Goal: Information Seeking & Learning: Learn about a topic

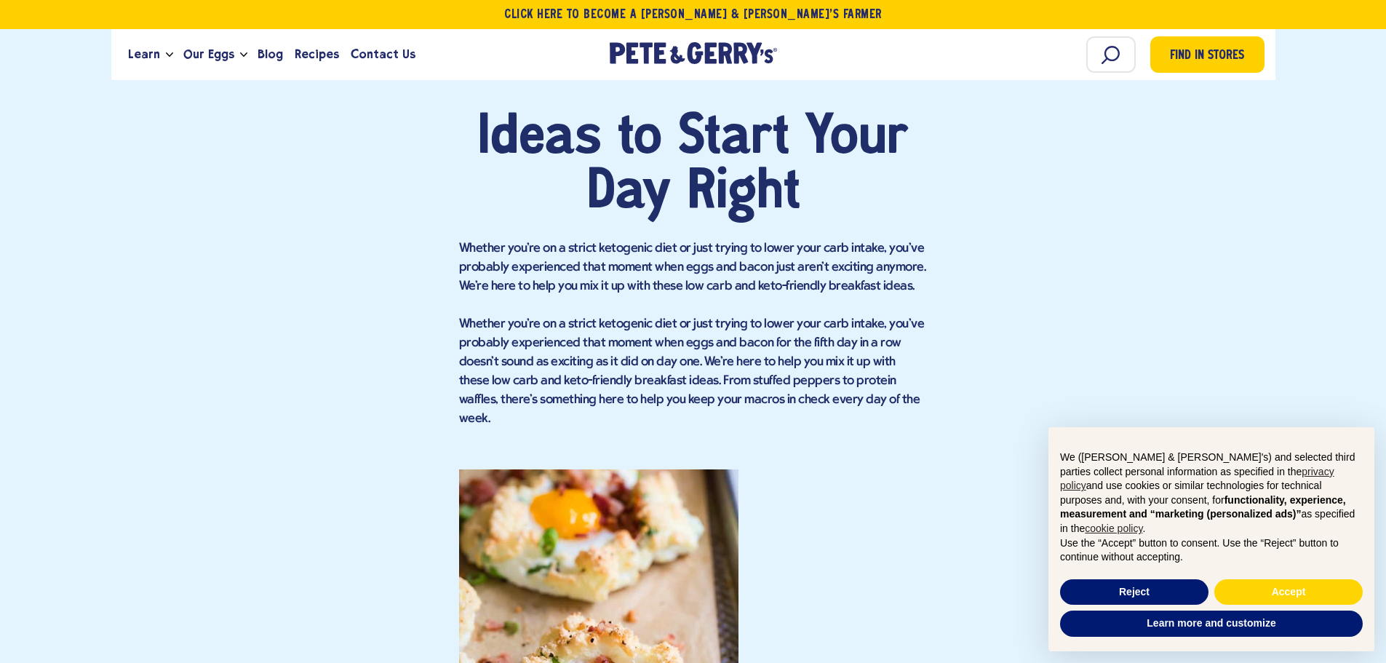
scroll to position [1019, 0]
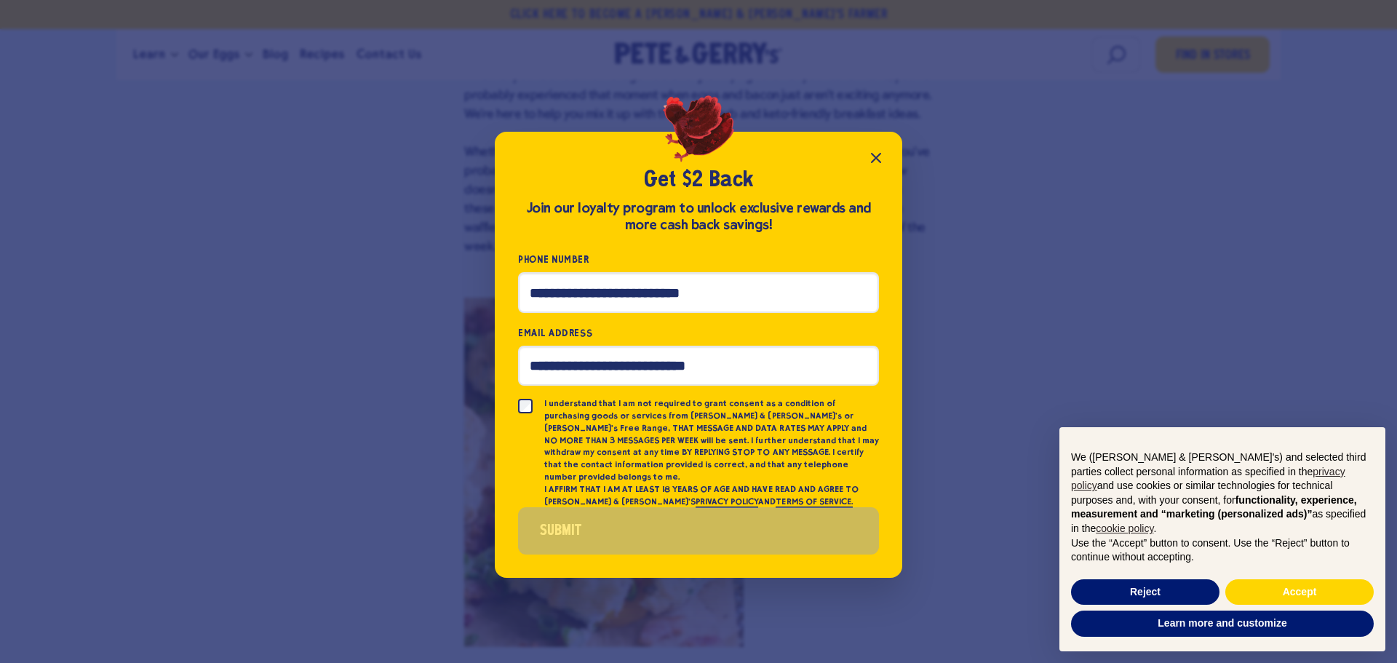
click at [863, 163] on button "Close popup" at bounding box center [875, 157] width 29 height 29
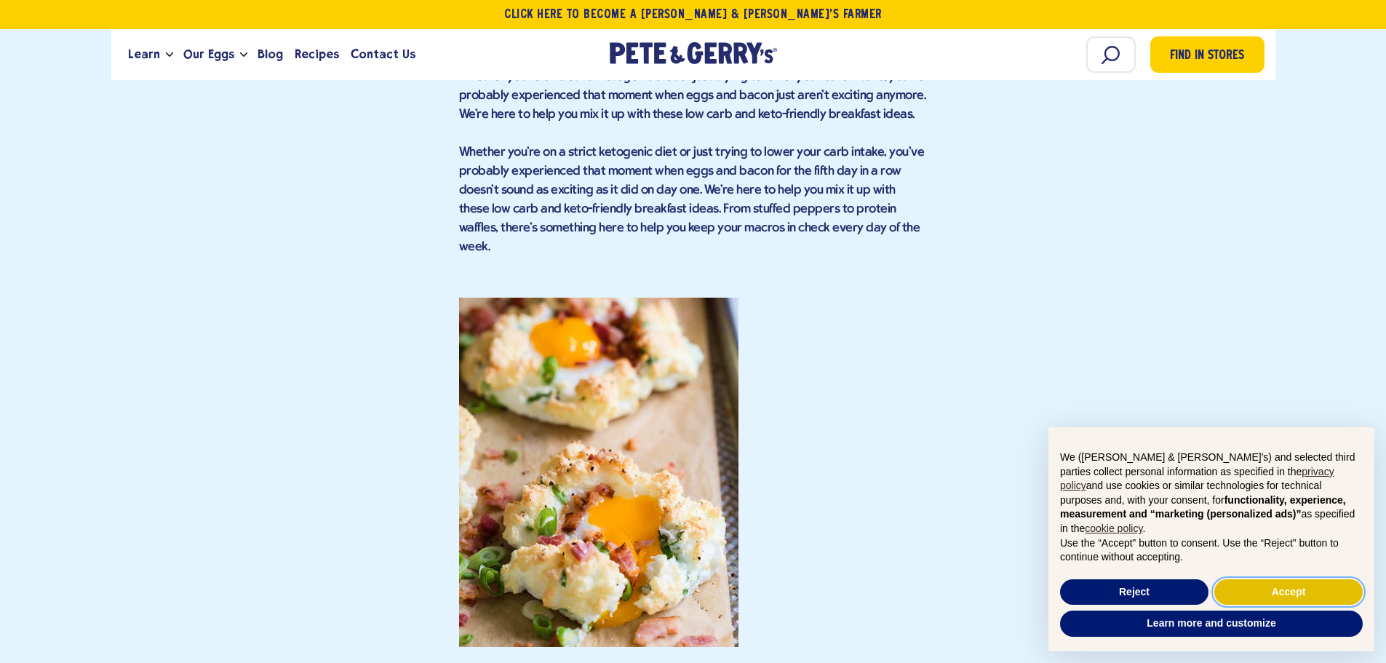
click at [1289, 592] on button "Accept" at bounding box center [1288, 592] width 148 height 26
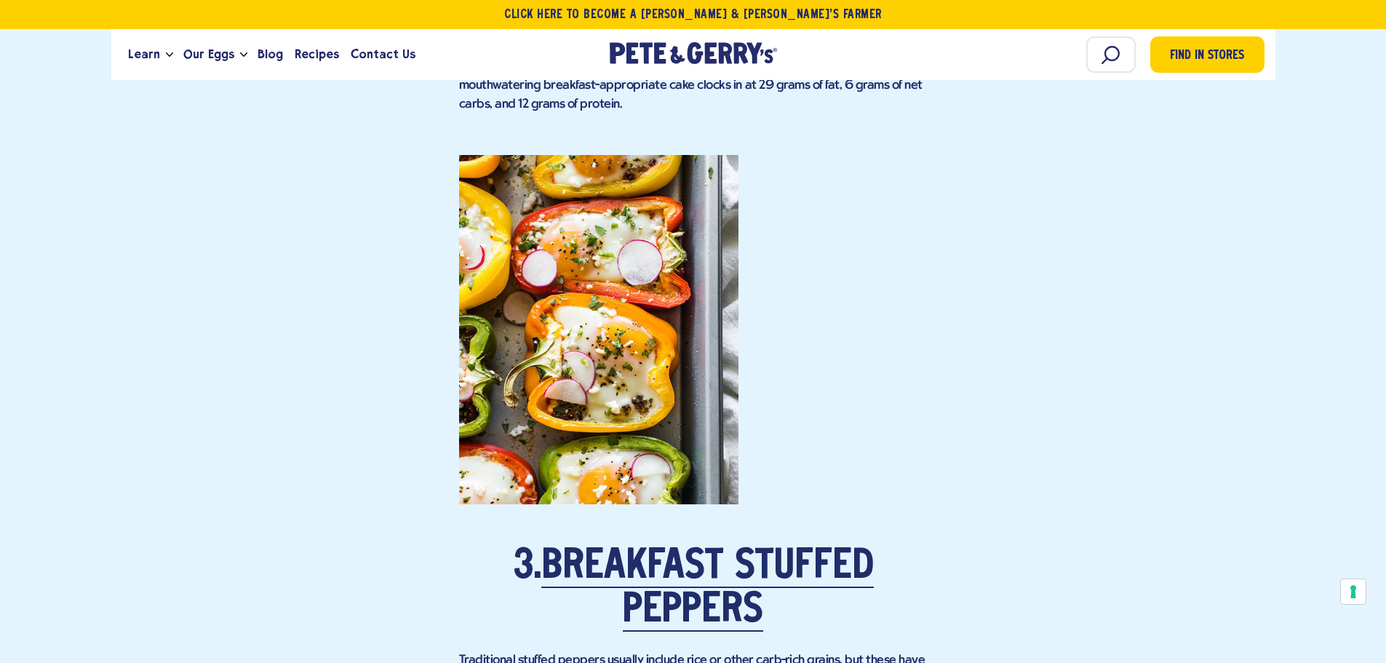
scroll to position [2474, 0]
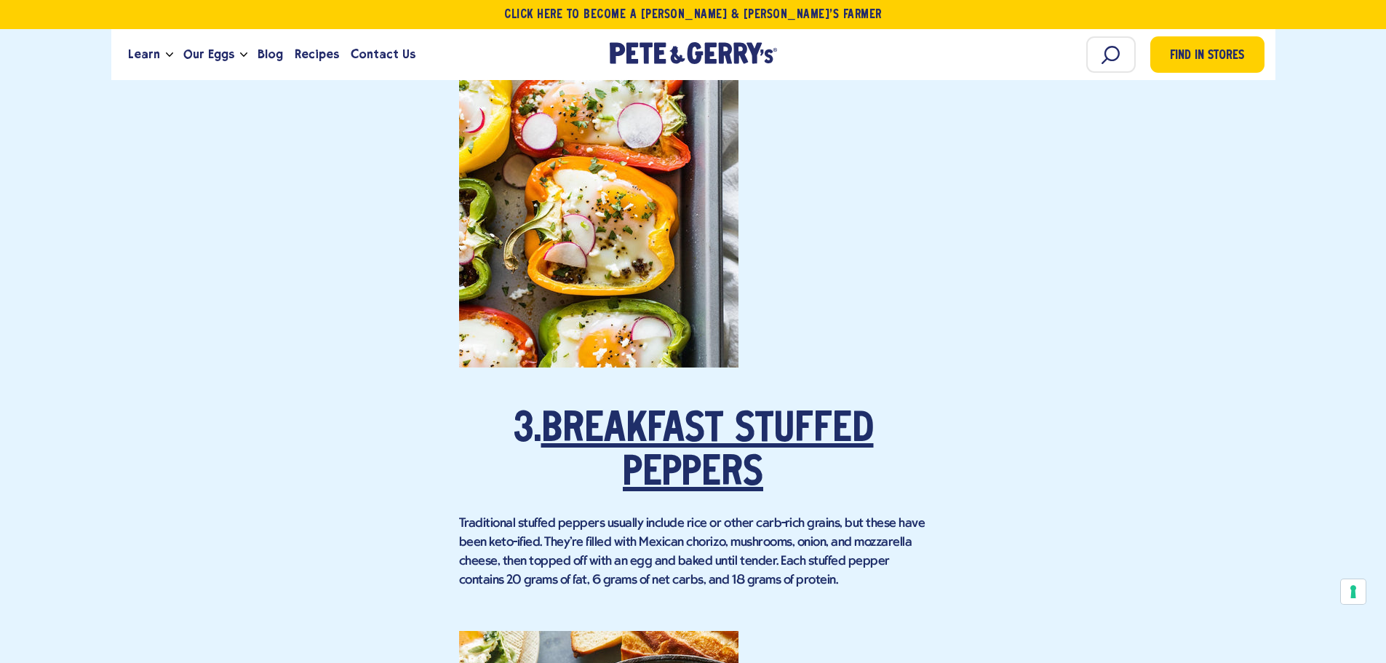
click at [680, 411] on link "Breakfast Stuffed Peppers" at bounding box center [707, 452] width 333 height 84
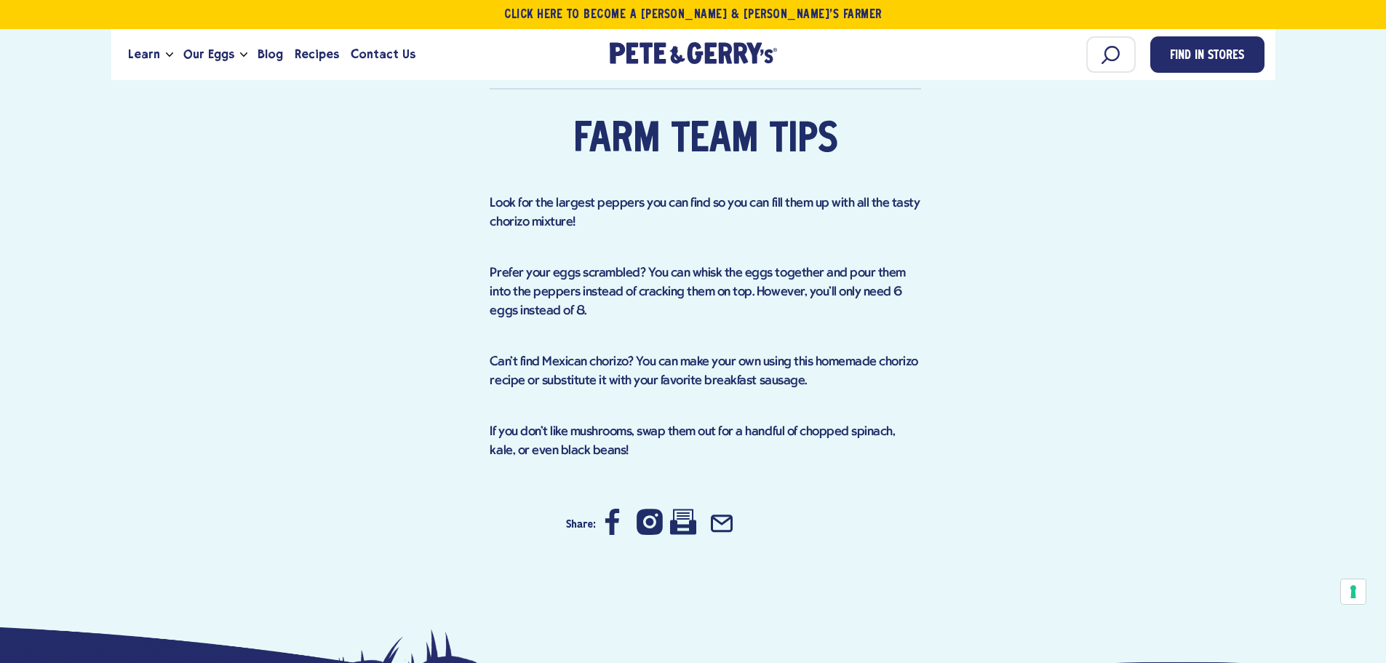
scroll to position [1528, 0]
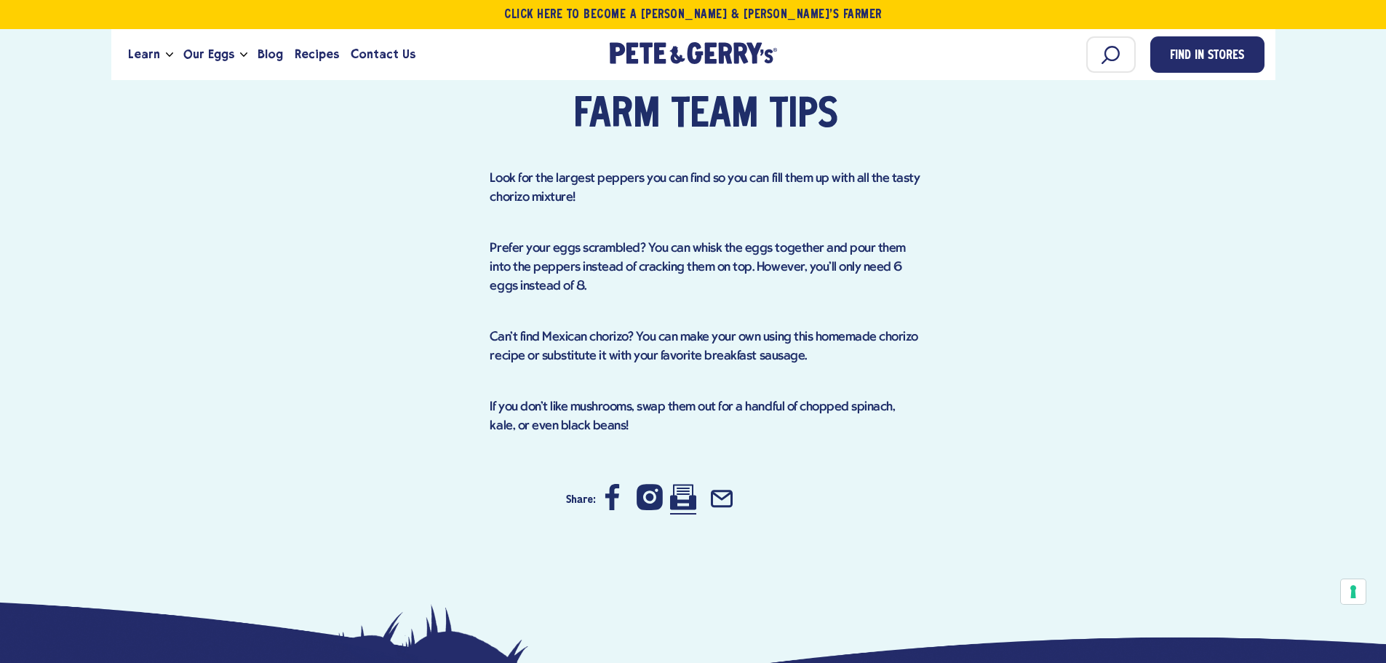
drag, startPoint x: 682, startPoint y: 502, endPoint x: 603, endPoint y: 362, distance: 160.3
click at [682, 502] on icon at bounding box center [683, 496] width 26 height 25
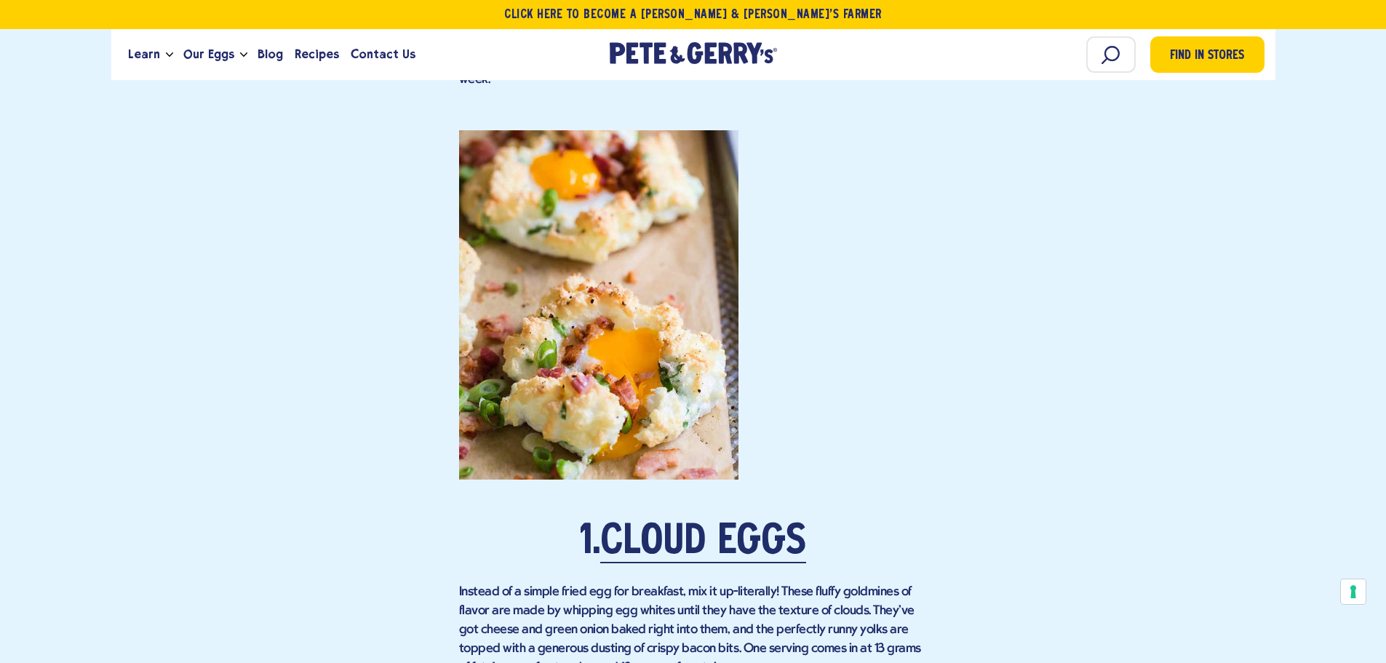
scroll to position [1310, 0]
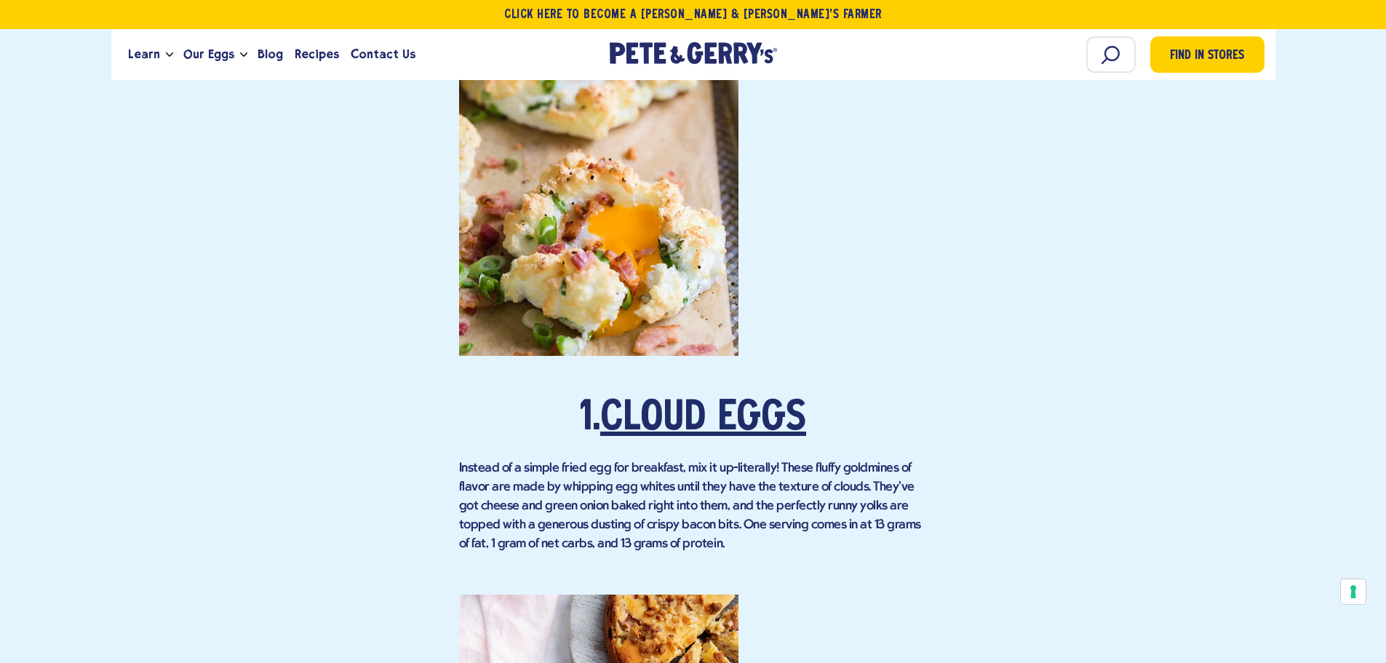
click at [691, 399] on link "Cloud Eggs" at bounding box center [703, 419] width 206 height 41
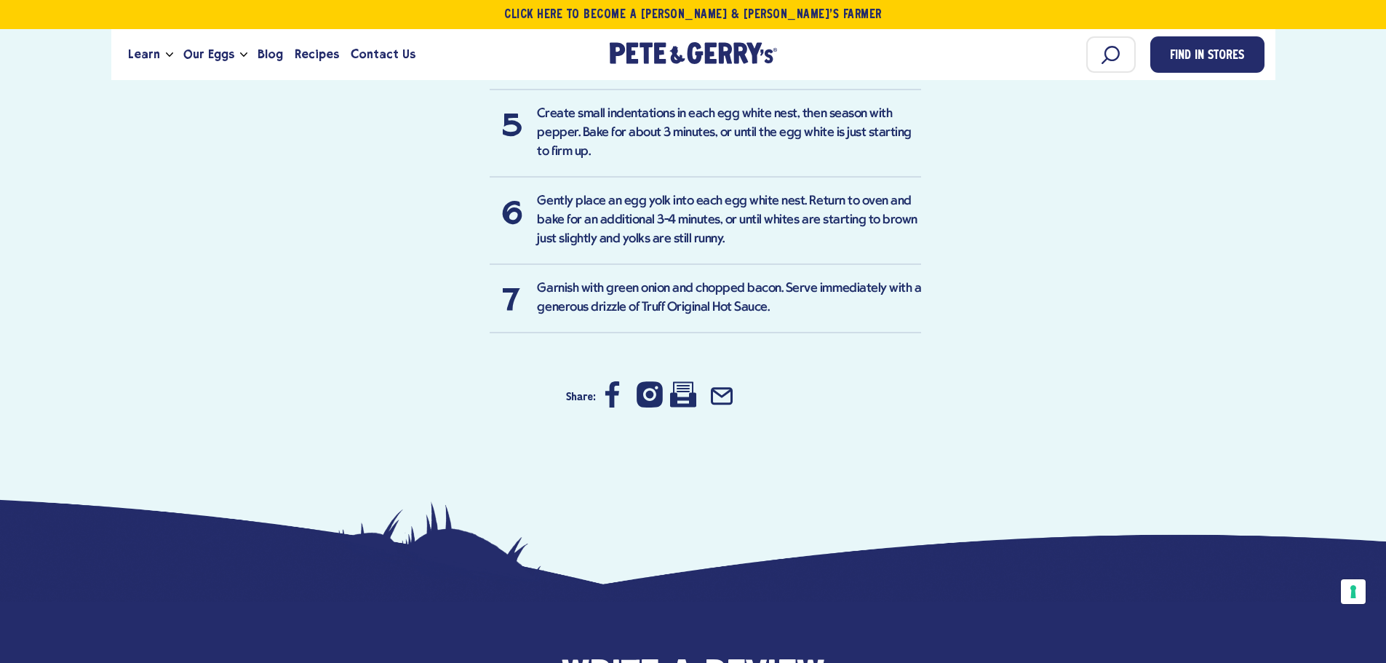
scroll to position [1455, 0]
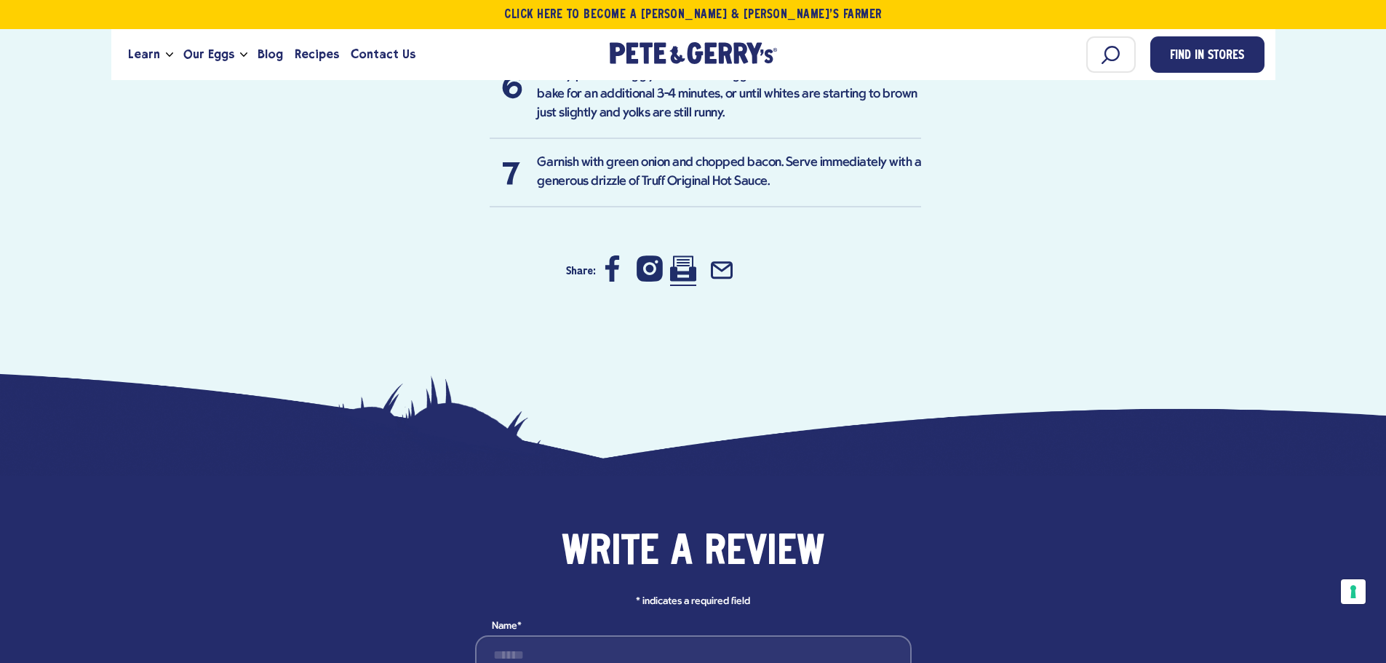
click at [687, 255] on icon at bounding box center [683, 268] width 26 height 26
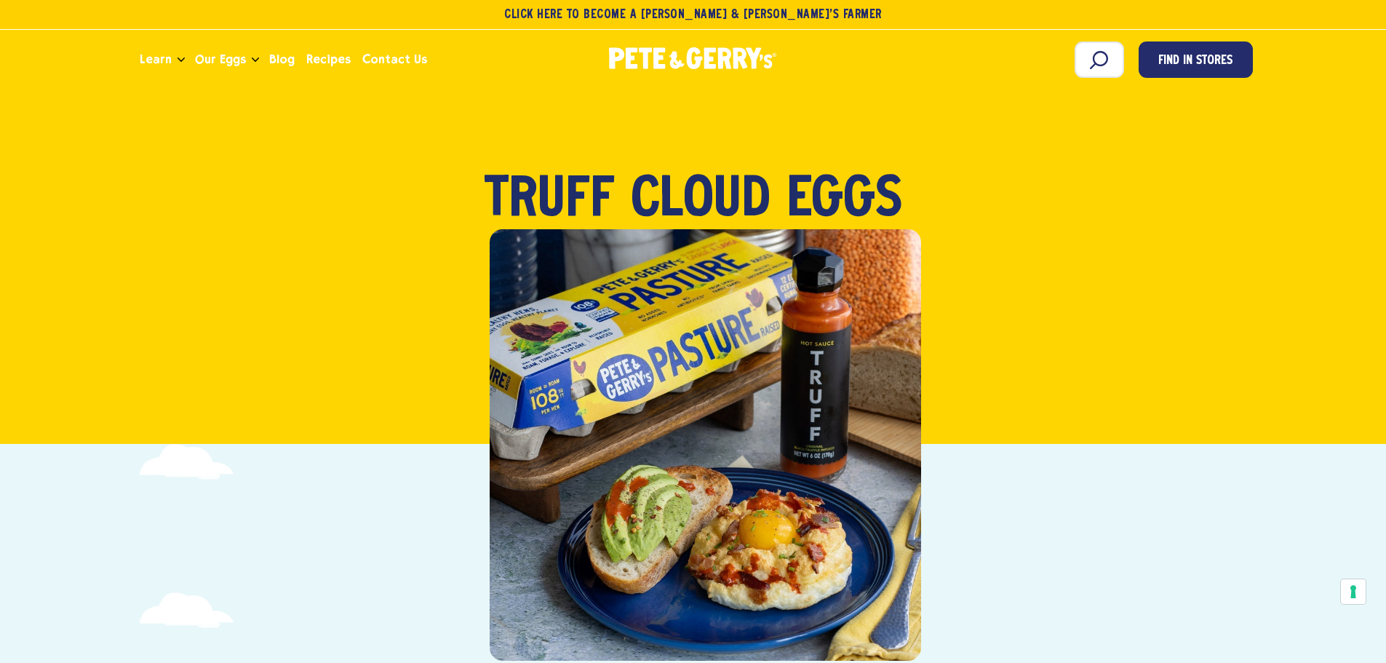
scroll to position [0, 0]
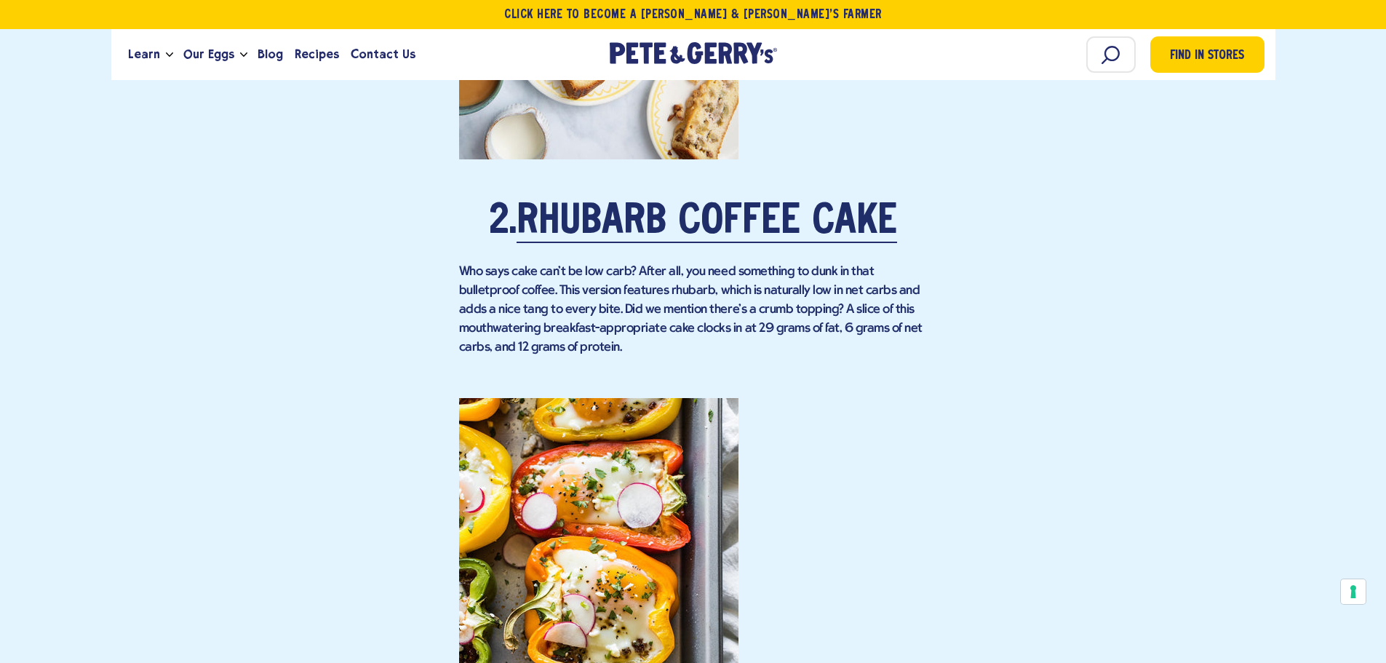
scroll to position [2110, 0]
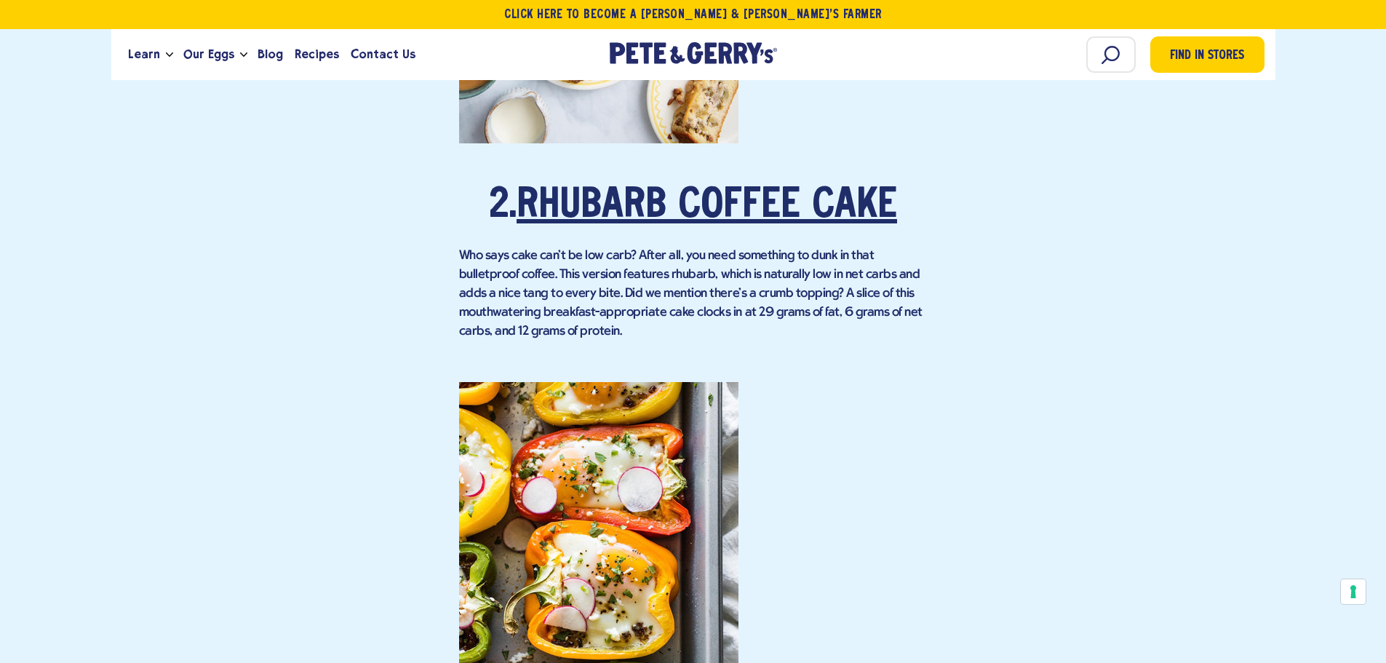
click at [616, 188] on link "Rhubarb Coffee Cake" at bounding box center [707, 206] width 381 height 41
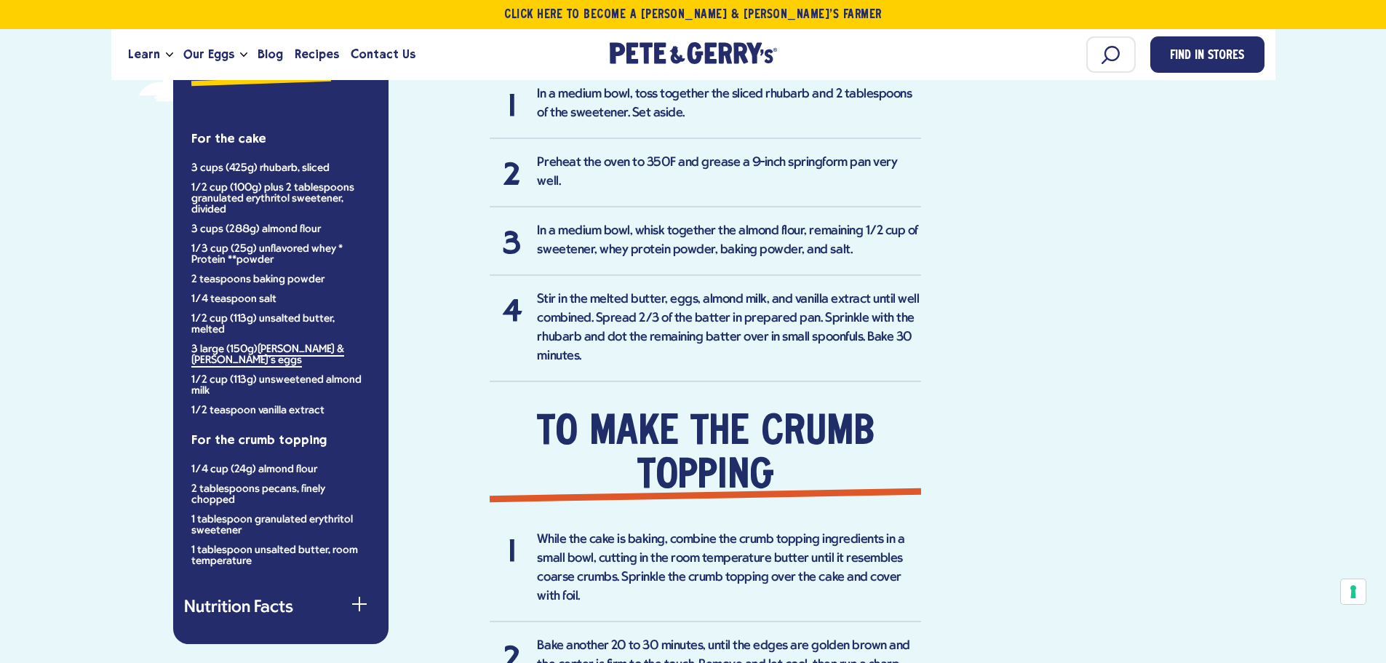
scroll to position [946, 0]
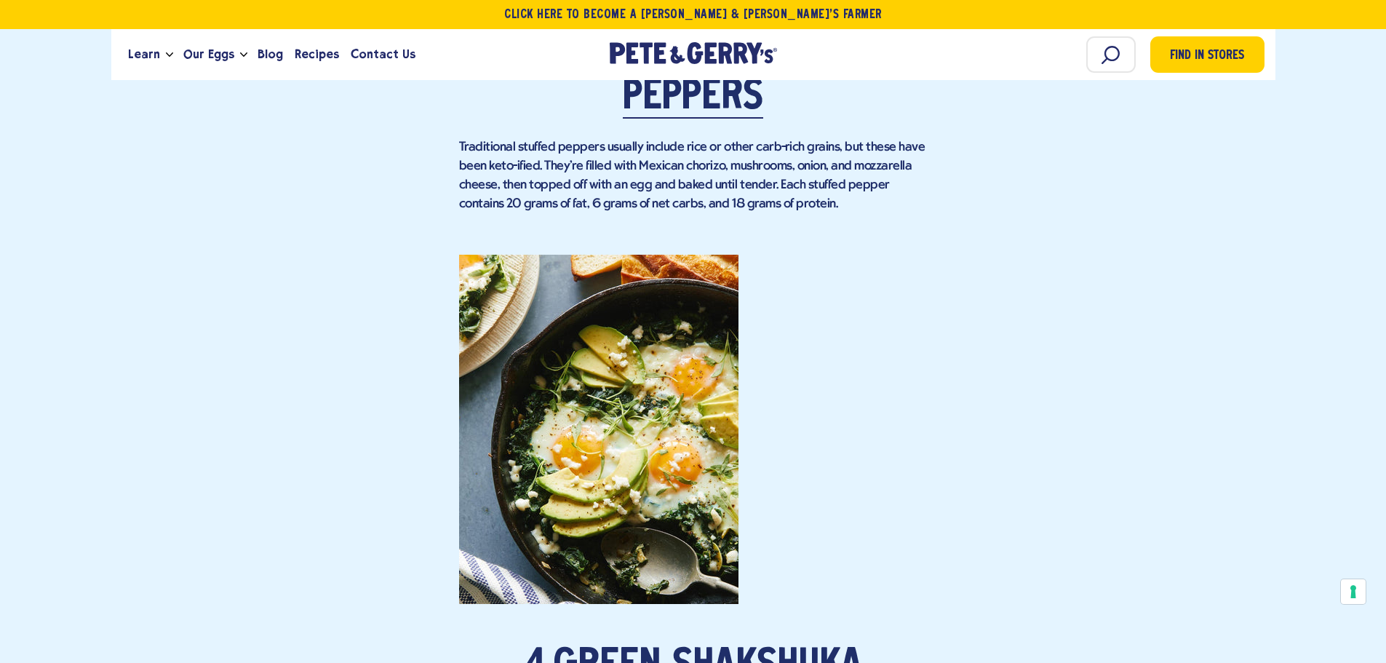
scroll to position [2983, 0]
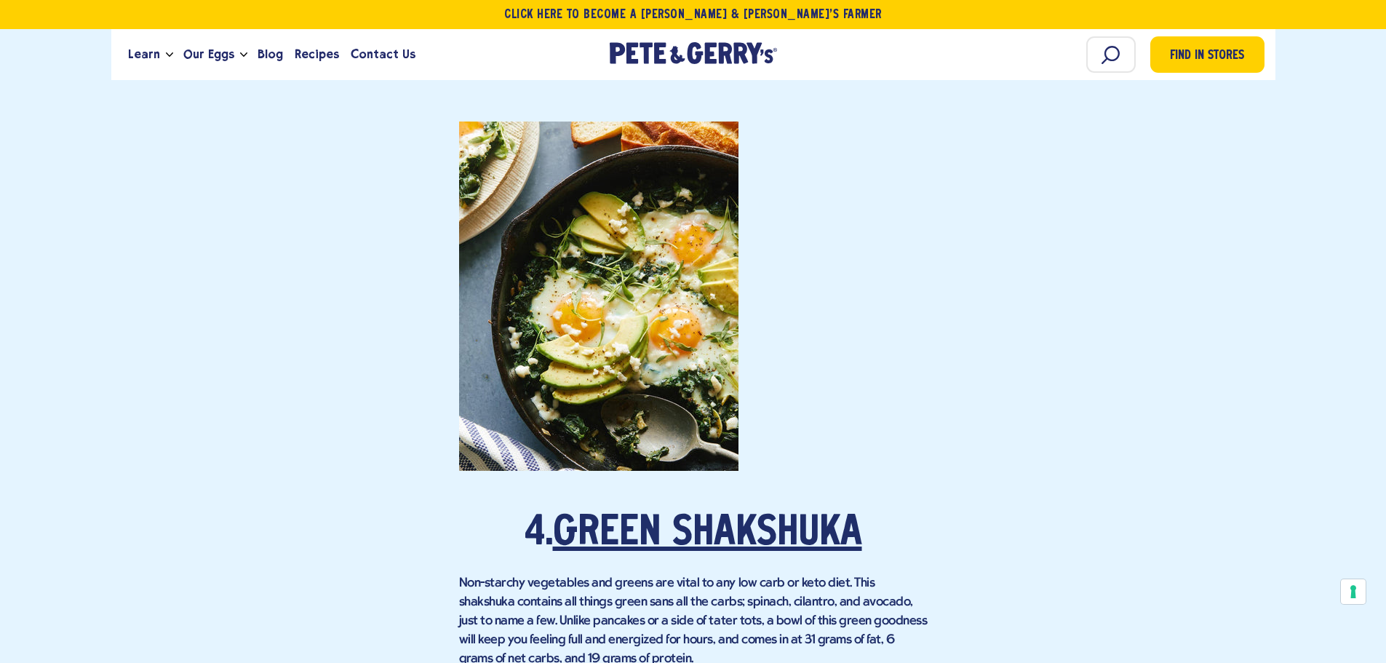
click at [669, 514] on link "Green Shakshuka" at bounding box center [707, 534] width 309 height 41
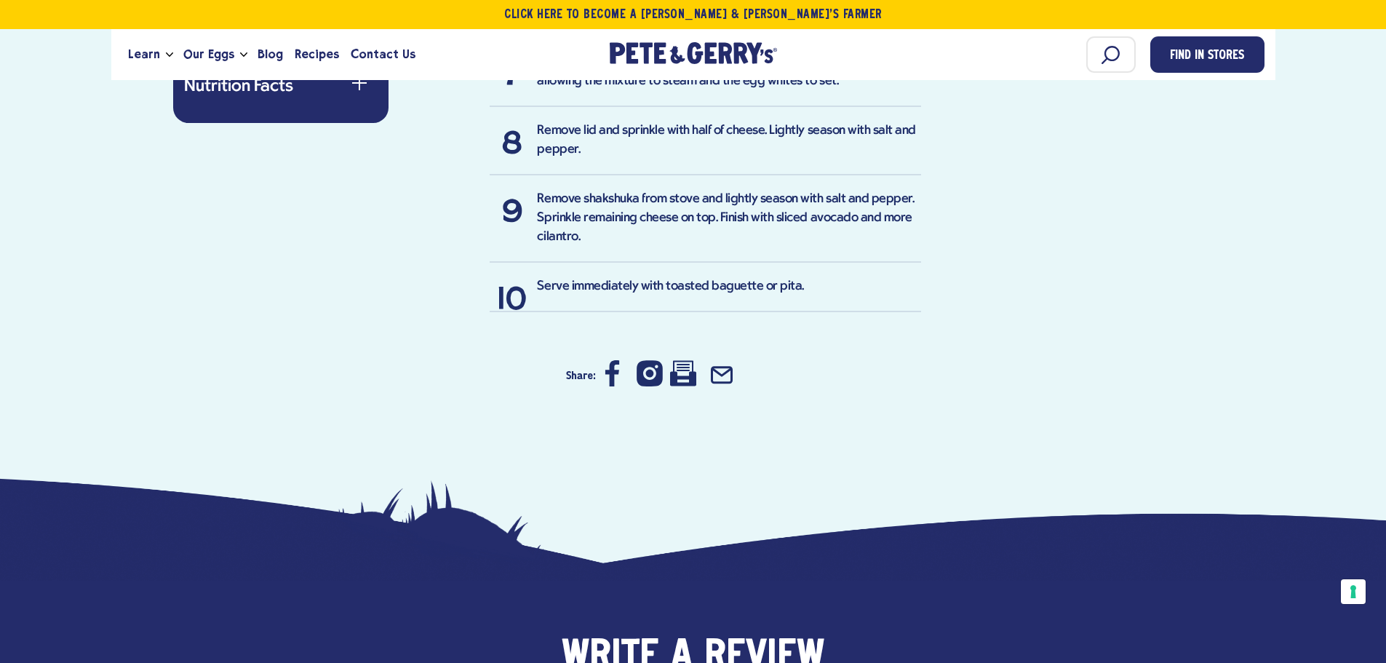
scroll to position [1528, 0]
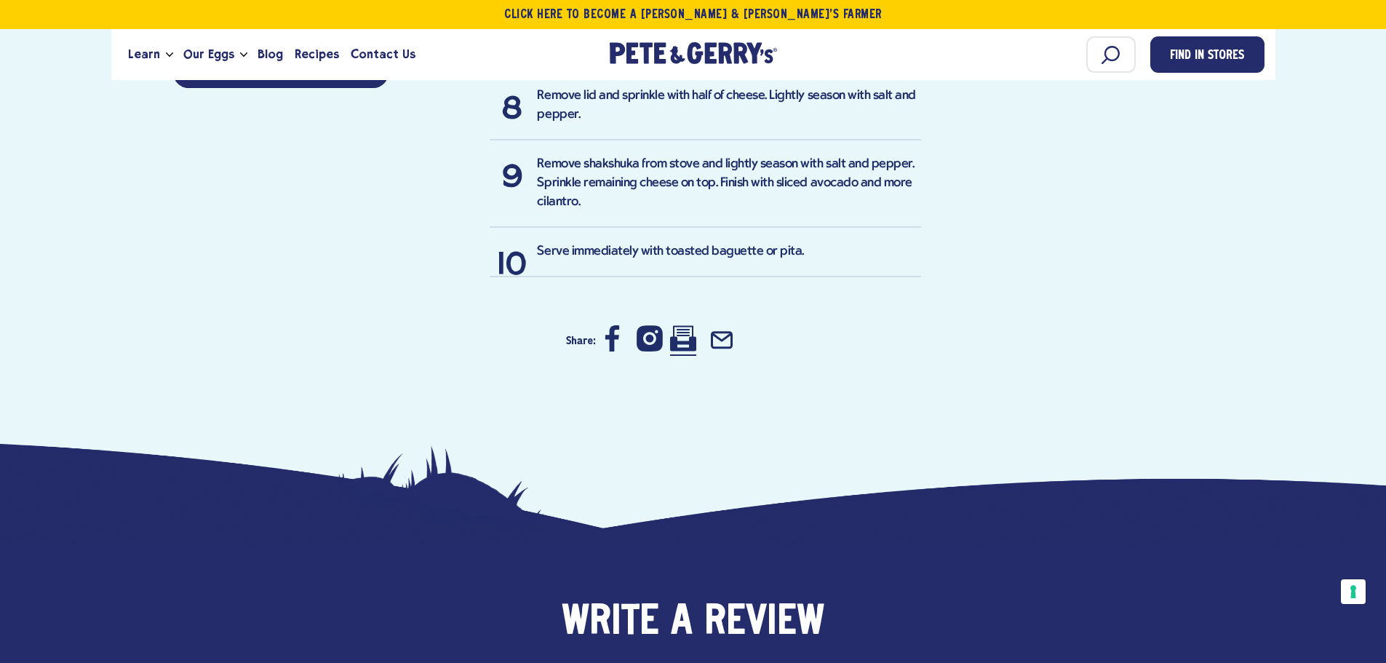
click at [679, 326] on icon at bounding box center [683, 338] width 26 height 26
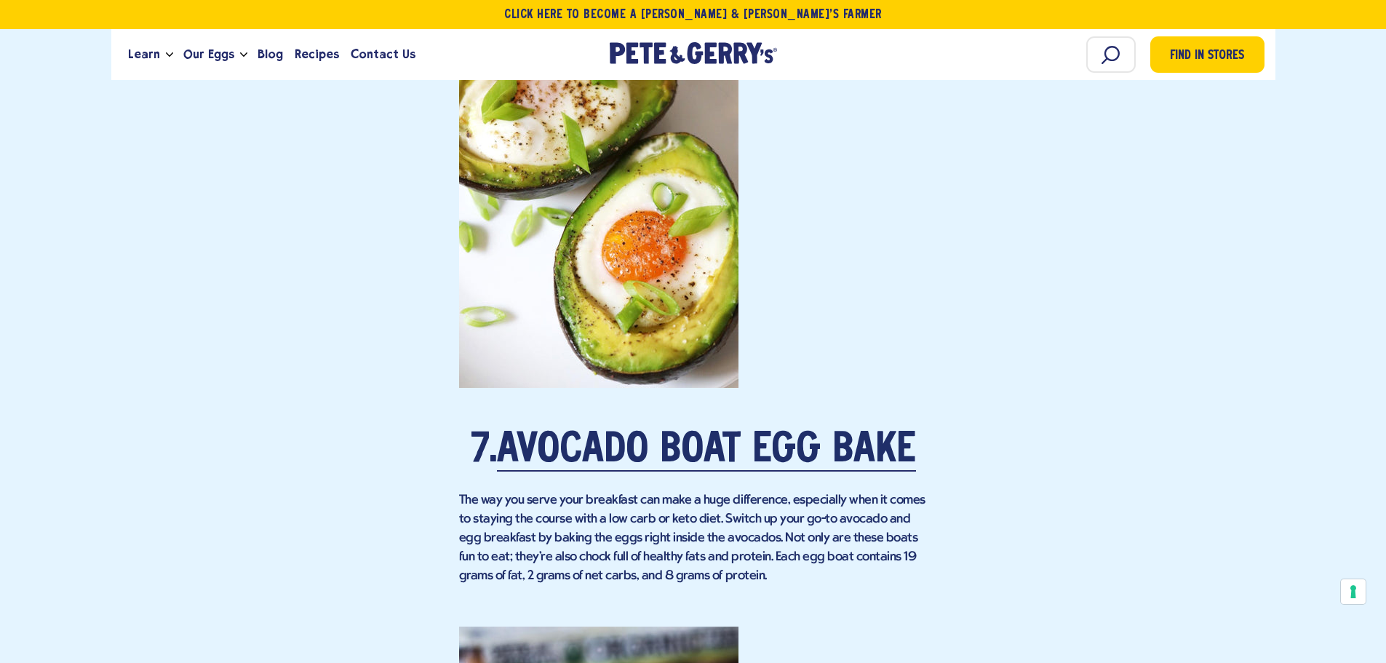
scroll to position [4948, 0]
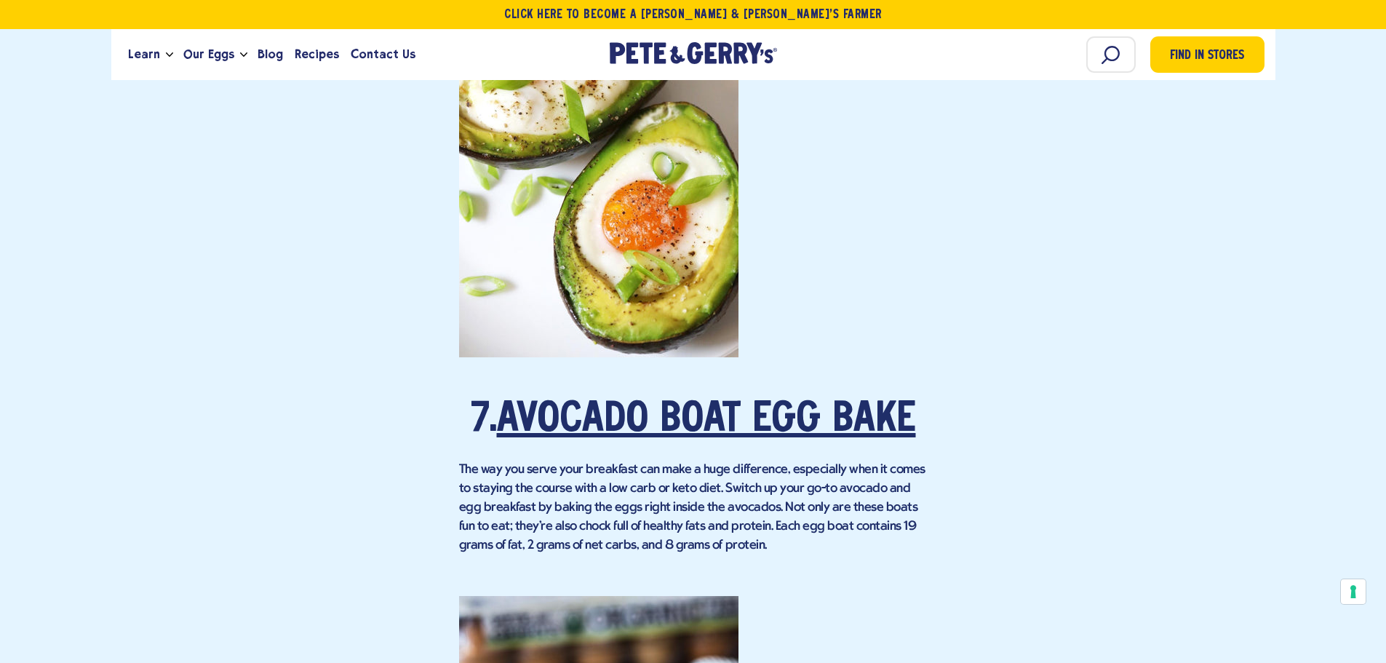
click at [638, 408] on link "Avocado Boat Egg Bake" at bounding box center [706, 420] width 419 height 41
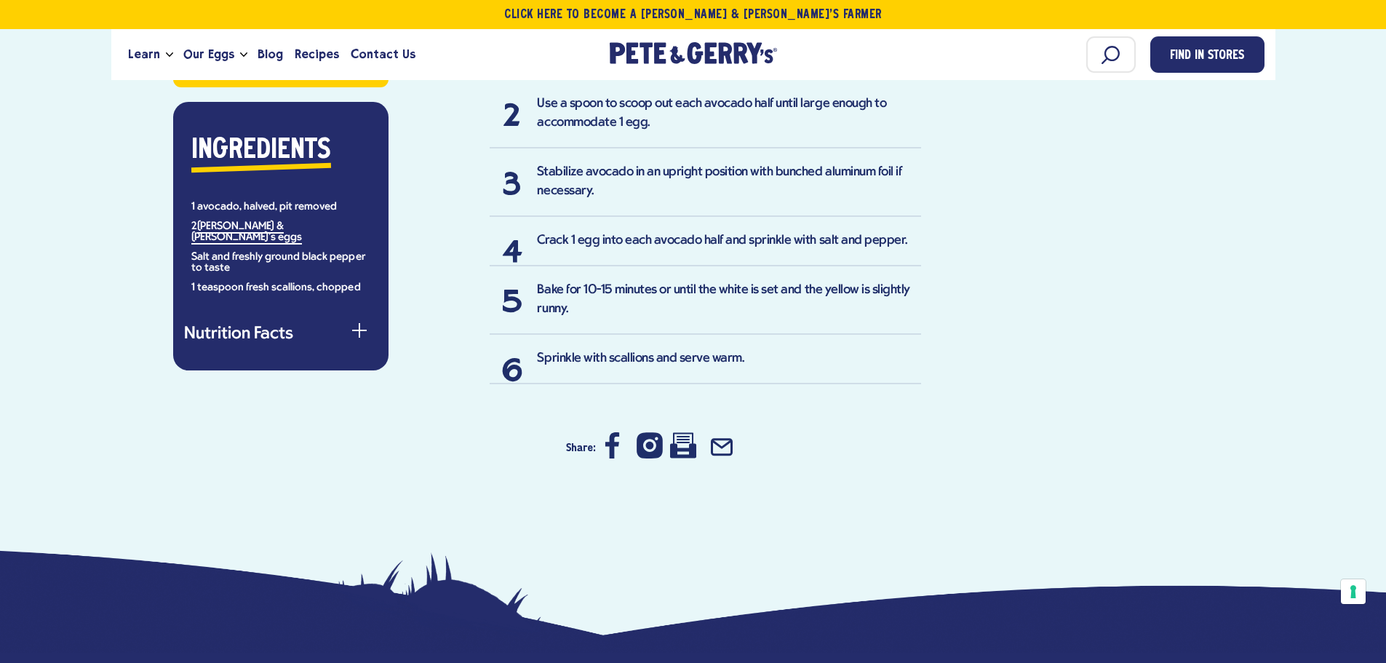
scroll to position [1091, 0]
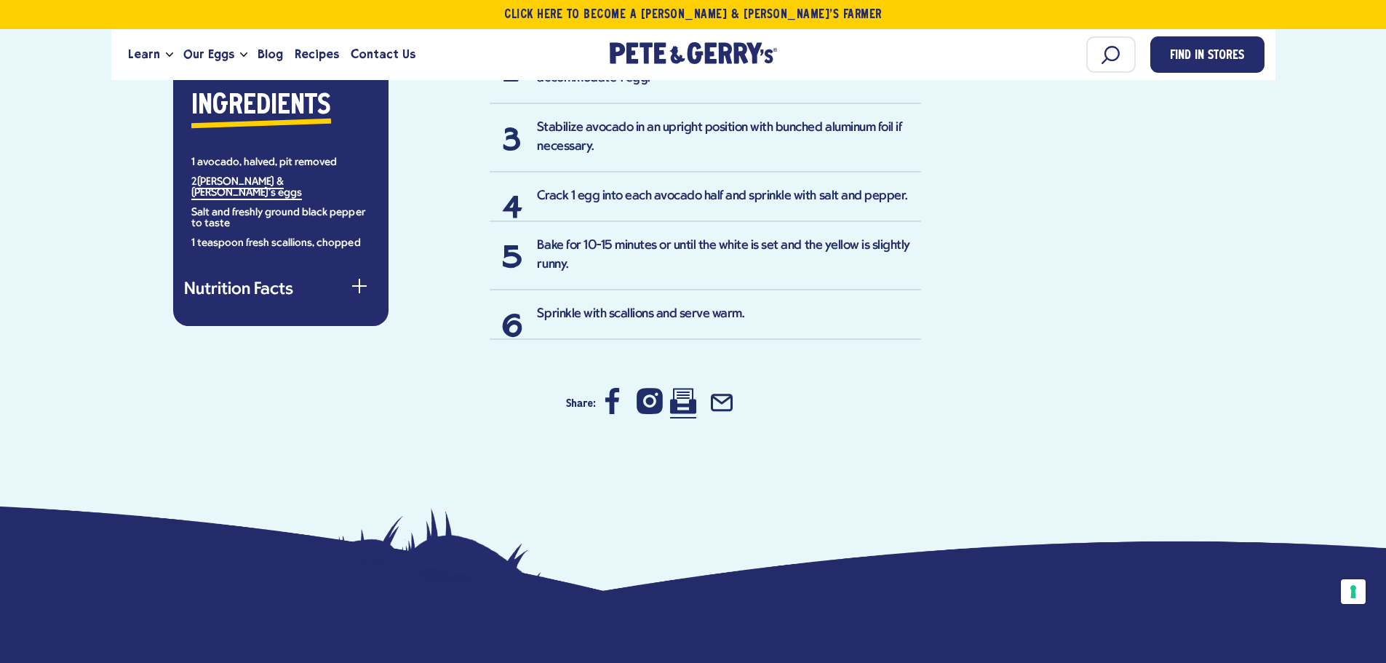
drag, startPoint x: 683, startPoint y: 403, endPoint x: 719, endPoint y: 178, distance: 228.4
click at [683, 403] on icon at bounding box center [683, 400] width 26 height 25
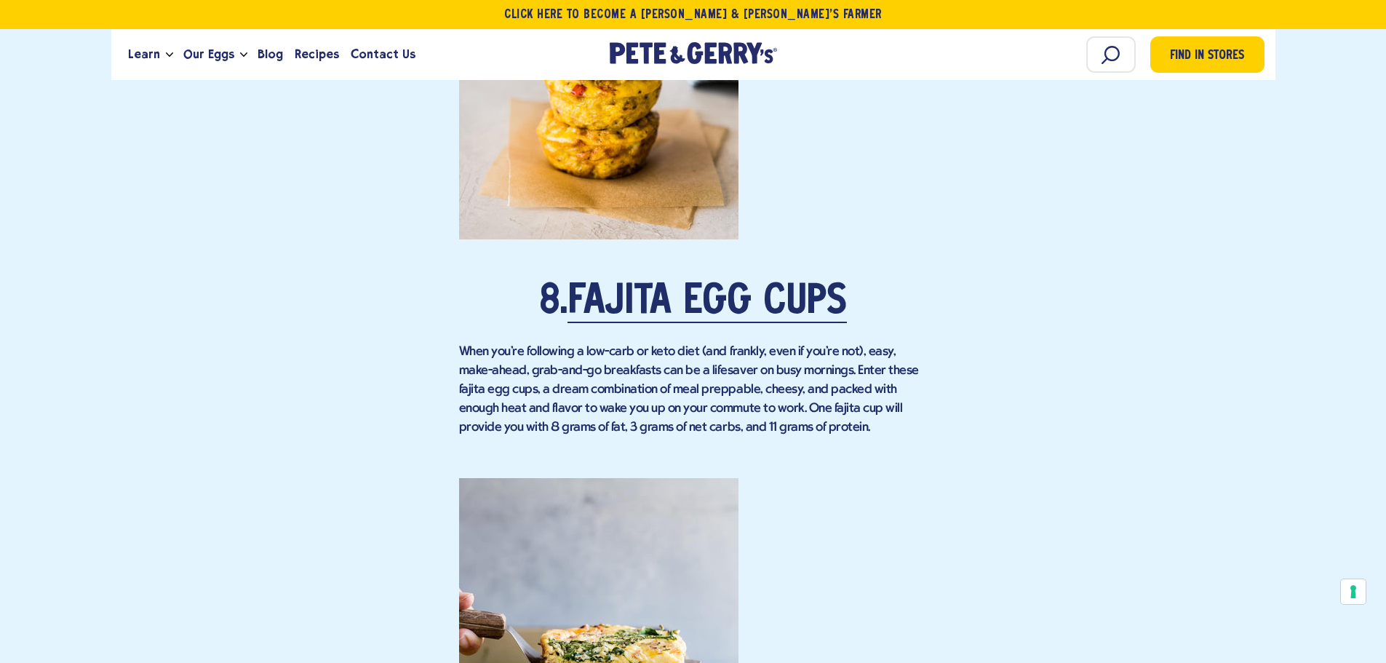
scroll to position [5530, 0]
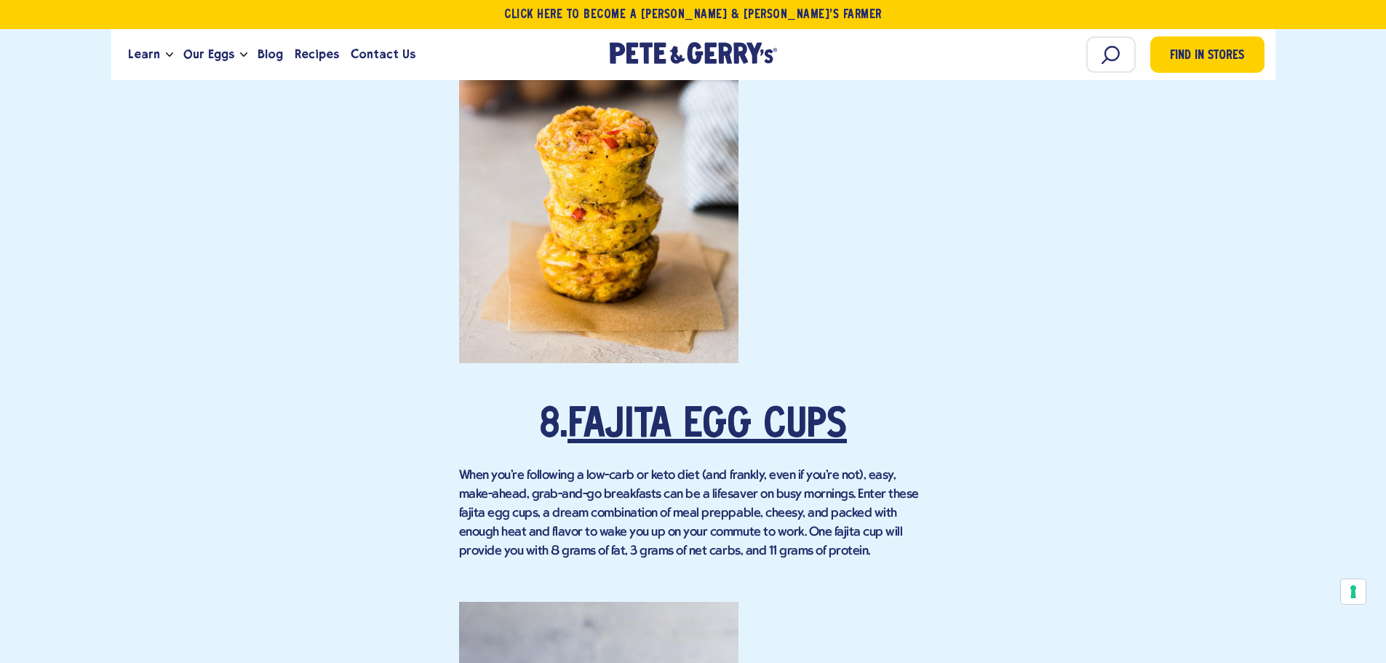
click at [685, 406] on link "Fajita Egg Cups" at bounding box center [707, 426] width 279 height 41
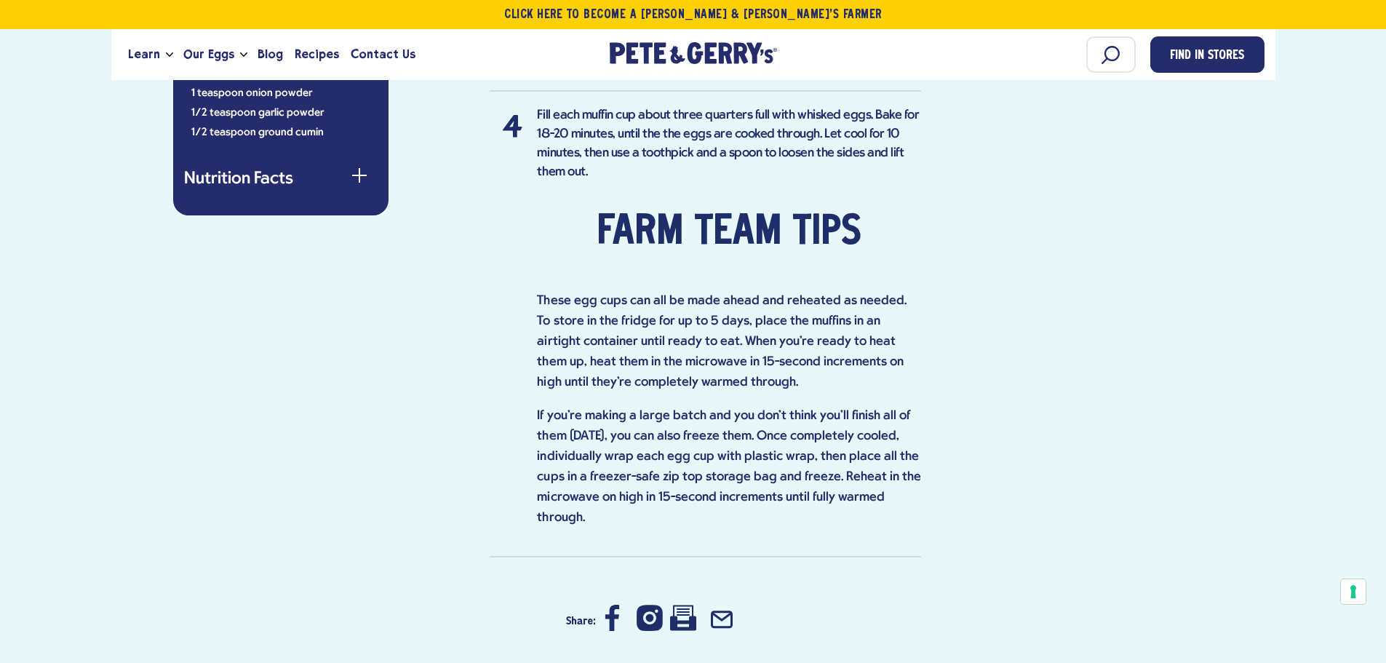
scroll to position [1455, 0]
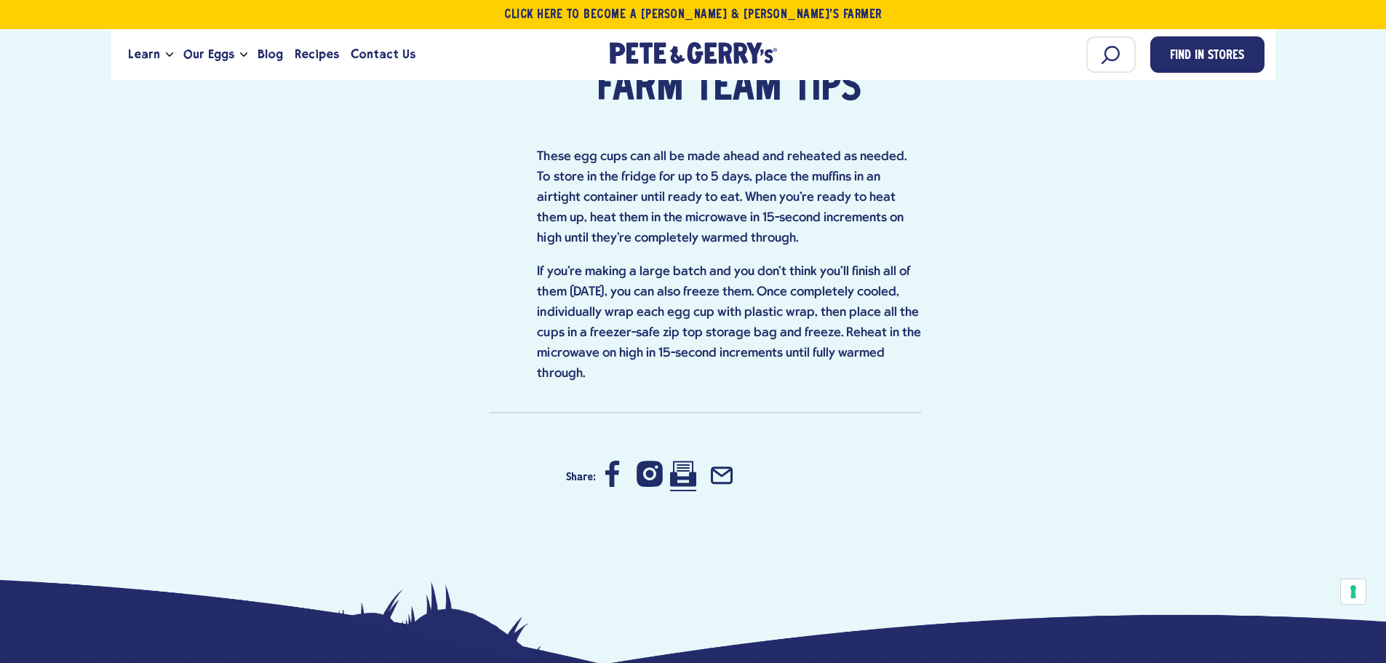
click at [686, 461] on icon at bounding box center [683, 474] width 26 height 26
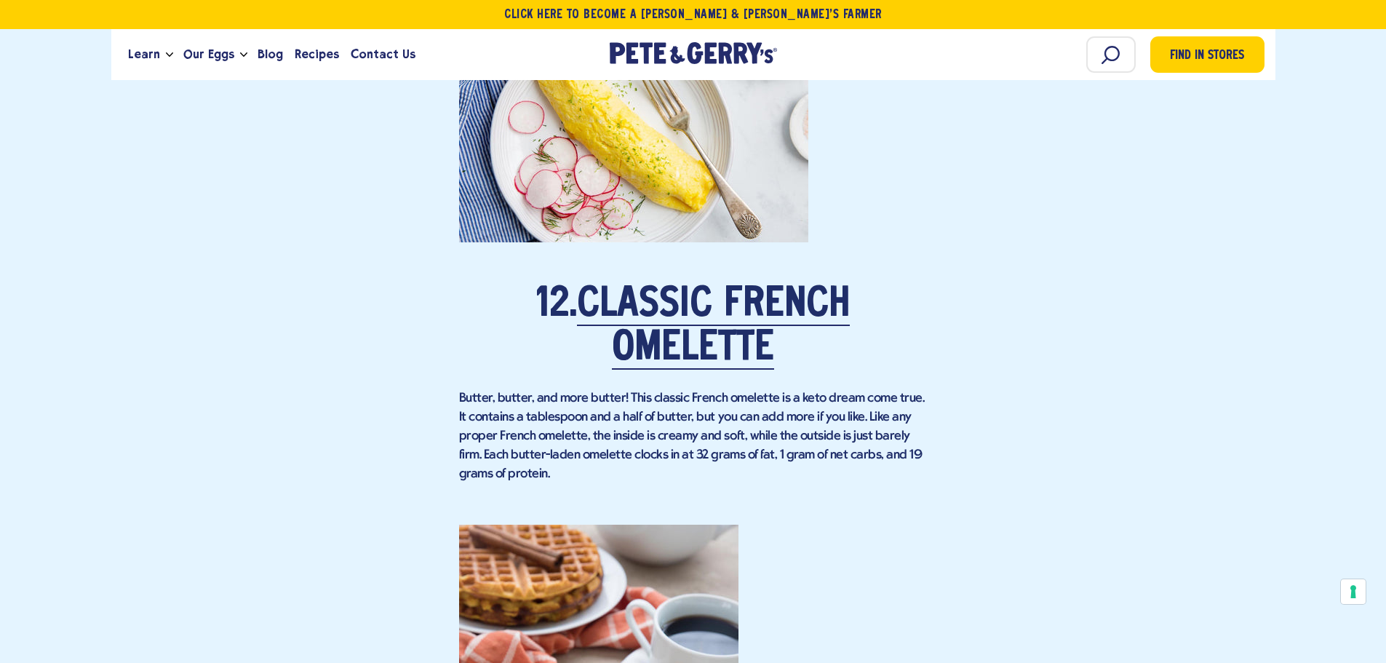
scroll to position [7931, 0]
